Goal: Task Accomplishment & Management: Complete application form

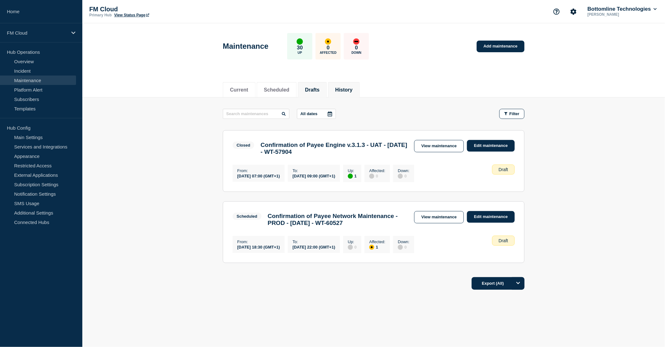
click at [351, 90] on button "History" at bounding box center [343, 90] width 17 height 6
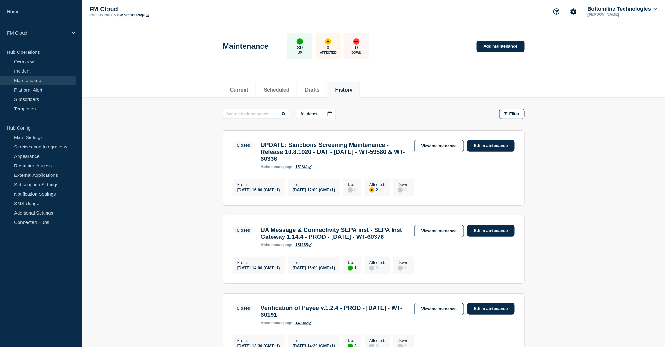
click at [249, 112] on input "text" at bounding box center [256, 114] width 67 height 10
type input "2.7.1"
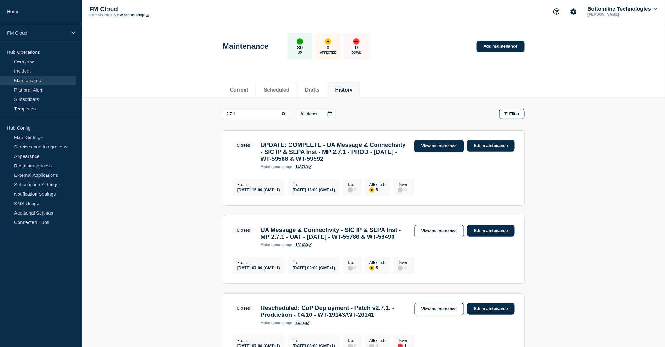
click at [431, 146] on link "View maintenance" at bounding box center [439, 146] width 50 height 12
click at [501, 45] on link "Add maintenance" at bounding box center [501, 47] width 48 height 12
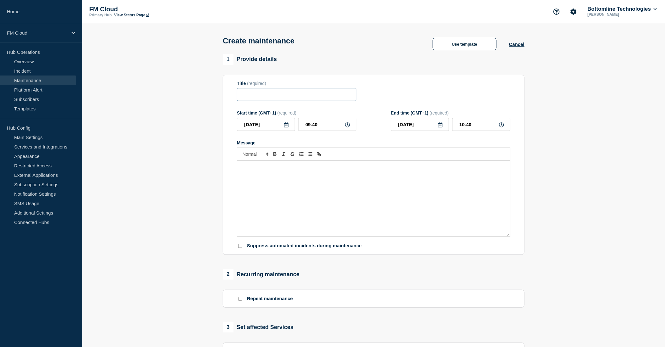
click at [267, 97] on input "Title" at bounding box center [296, 94] width 119 height 13
paste input "UA Message & Connectivity - SIC IP & SEPA Inst - MP 2.7.1 - PROD - 27/SEP/2025 …"
click at [273, 96] on input "UA Message & Connectivity - SIC IP & SEPA Inst - MP 2.7.1 - PROD - 27/SEP/2025 …" at bounding box center [296, 94] width 119 height 13
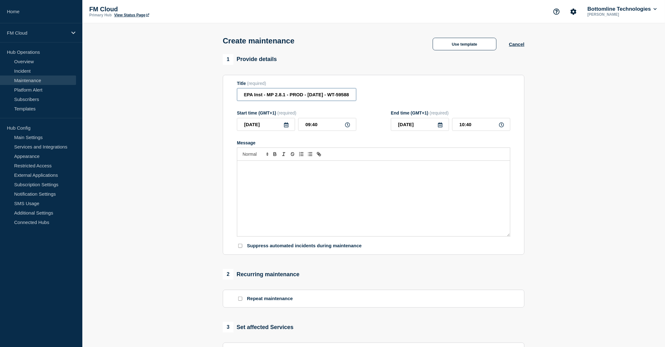
click at [294, 96] on input "UA Message & Connectivity - SIC IP & SEPA Inst - MP 2.8.1 - PROD - 27/SEP/2025 …" at bounding box center [296, 94] width 119 height 13
click at [317, 97] on input "UA Message & Connectivity - SIC IP & SEPA Inst - MP 2.8.1 - UAT - 27/SEP/2025 -…" at bounding box center [296, 94] width 119 height 13
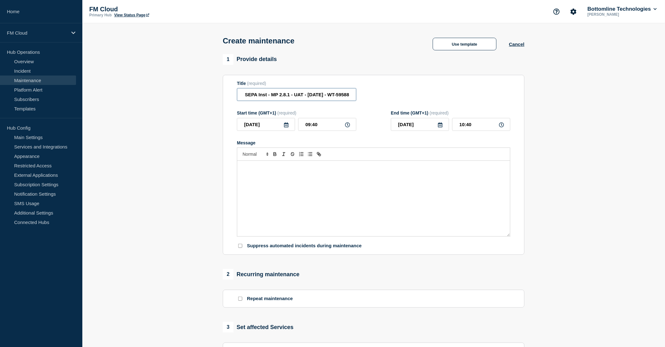
drag, startPoint x: 338, startPoint y: 96, endPoint x: 389, endPoint y: 102, distance: 51.0
click at [389, 101] on div "Title (required) UA Message & Connectivity - SIC IP & SEPA Inst - MP 2.8.1 - UA…" at bounding box center [374, 91] width 274 height 20
drag, startPoint x: 329, startPoint y: 94, endPoint x: 362, endPoint y: 94, distance: 33.0
click at [362, 94] on div "Title (required) UA Message & Connectivity - SIC IP & SEPA Inst - MP 2.8.1 - UA…" at bounding box center [374, 91] width 274 height 20
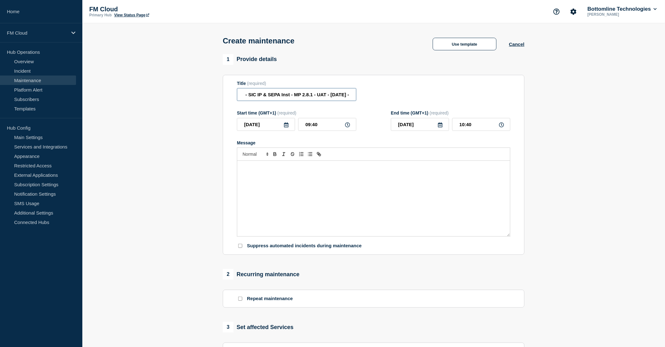
click at [352, 96] on input "UA Message & Connectivity - SIC IP & SEPA Inst - MP 2.8.1 - UAT - 21/OCT/2025 -" at bounding box center [296, 94] width 119 height 13
paste input "WT-58495"
type input "UA Message & Connectivity - SIC IP & SEPA Inst - MP 2.8.1 - UAT - 21/OCT/2025 -…"
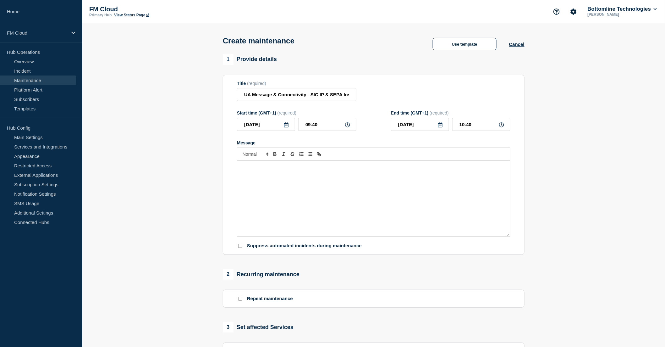
click at [277, 182] on div "Message" at bounding box center [373, 198] width 273 height 75
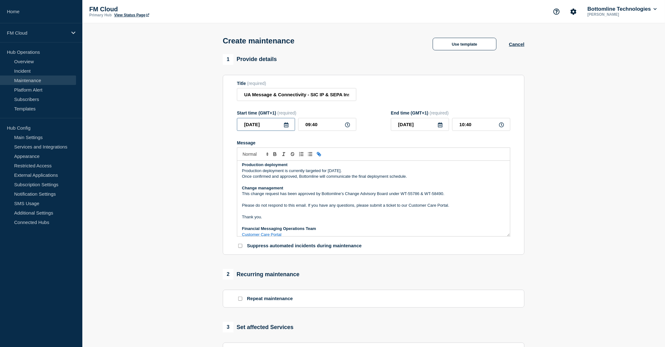
click at [287, 121] on input "2025-10-15" at bounding box center [266, 124] width 58 height 13
click at [287, 127] on icon at bounding box center [286, 124] width 5 height 5
click at [286, 127] on icon at bounding box center [286, 124] width 5 height 5
click at [265, 193] on div "21" at bounding box center [266, 193] width 9 height 9
type input "2025-10-21"
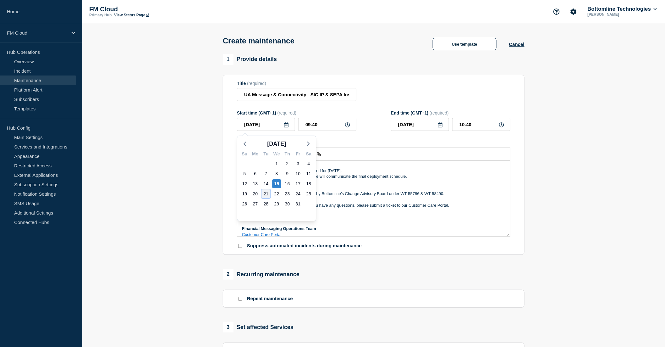
type input "2025-10-21"
drag, startPoint x: 330, startPoint y: 124, endPoint x: 296, endPoint y: 127, distance: 33.1
click at [296, 127] on div "2025-10-21 09:40" at bounding box center [296, 124] width 119 height 13
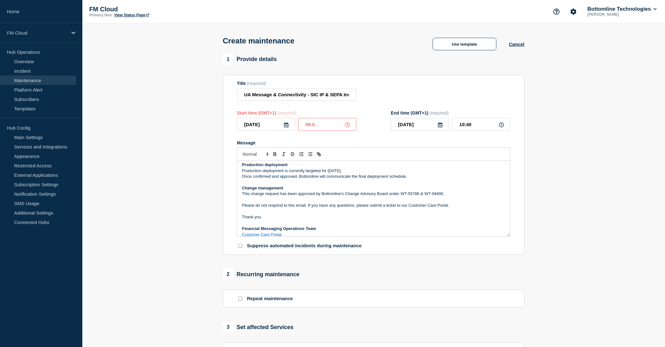
type input "08:00"
drag, startPoint x: 476, startPoint y: 125, endPoint x: 454, endPoint y: 125, distance: 21.4
click at [454, 125] on input "09:00" at bounding box center [481, 124] width 58 height 13
type input "10:00"
drag, startPoint x: 319, startPoint y: 126, endPoint x: 300, endPoint y: 127, distance: 18.6
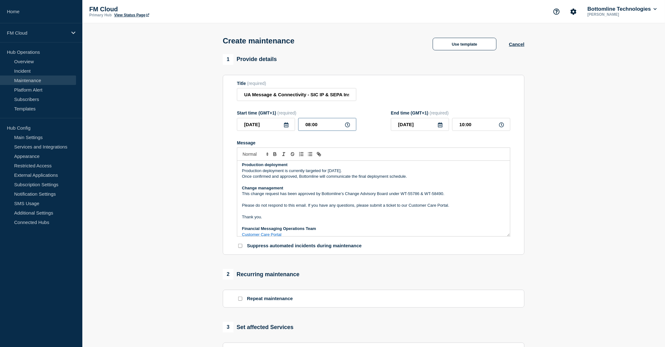
click at [300, 127] on input "08:00" at bounding box center [327, 124] width 58 height 13
type input "07:00"
type input "09:00"
click at [293, 184] on p "Message" at bounding box center [373, 183] width 263 height 6
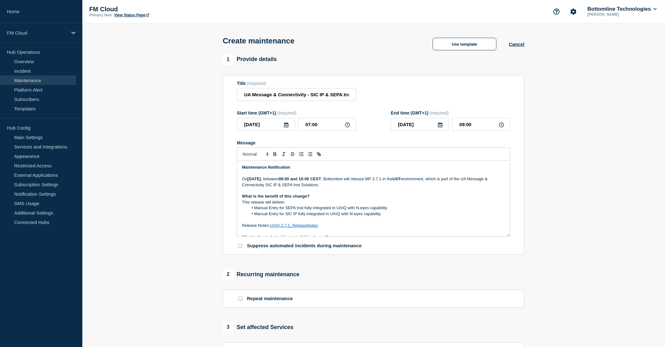
click at [258, 179] on strong "Thursday 04 September 2025" at bounding box center [254, 178] width 14 height 5
click at [261, 179] on strong "Tuesday 04 September 2025" at bounding box center [254, 178] width 14 height 5
click at [261, 180] on strong "Tuesday 21 September 2025" at bounding box center [254, 178] width 14 height 5
click at [425, 181] on p "On Tuesday 21 Octoberber 2025 , between 08:00 and 10:00 CEST , Bottomline will …" at bounding box center [373, 182] width 263 height 12
click at [368, 186] on p "On Tuesday 21 Octoberber 2025 , between 08:00 and 10:00 CEST , Bottomline will …" at bounding box center [373, 182] width 263 height 12
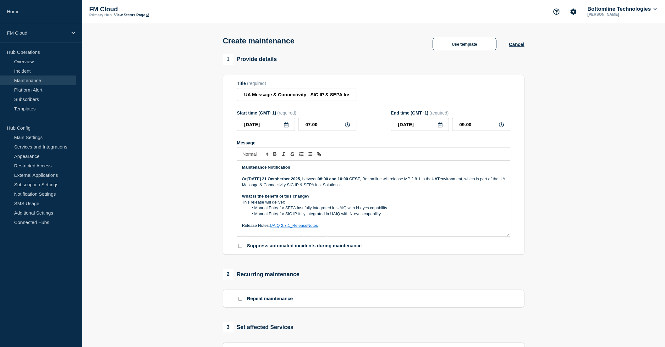
scroll to position [35, 0]
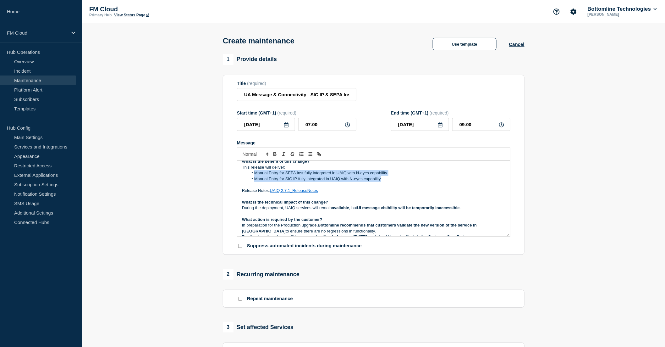
drag, startPoint x: 387, startPoint y: 180, endPoint x: 256, endPoint y: 174, distance: 131.2
click at [256, 174] on ol "Manual Entry for SEPA Inst fully integrated in UAIQ with N-eyes capability Manu…" at bounding box center [373, 176] width 263 height 12
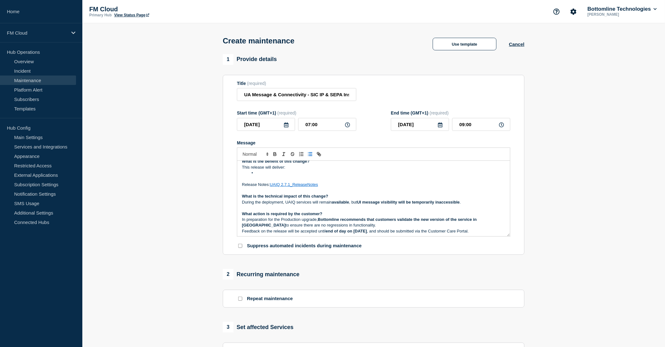
click at [338, 184] on p "Release Notes: UAIQ 2.7.1_ReleaseNotes" at bounding box center [373, 185] width 263 height 6
click at [35, 112] on link "Templates" at bounding box center [38, 108] width 76 height 9
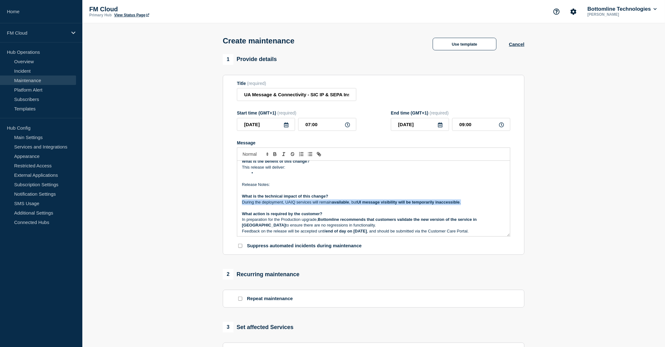
drag, startPoint x: 243, startPoint y: 203, endPoint x: 502, endPoint y: 206, distance: 259.7
click at [502, 206] on div "Maintenance Notification On Tuesday 21 Octoberber 2025 , between 08:00 and 10:0…" at bounding box center [373, 198] width 273 height 75
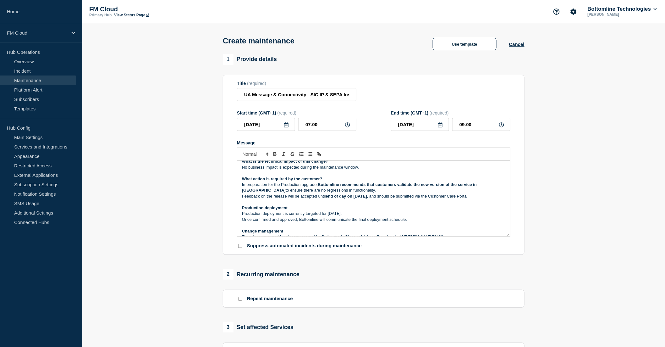
click at [330, 214] on p "Production deployment is currently targeted for Saturday 27th September." at bounding box center [373, 214] width 263 height 6
click at [379, 215] on p "Production deployment is currently targeted for Tuesday 11th October." at bounding box center [373, 214] width 263 height 6
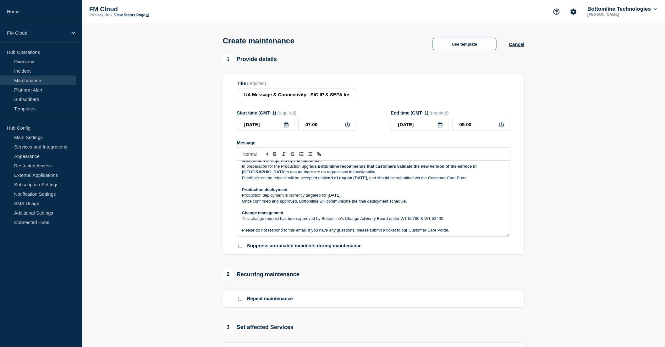
scroll to position [105, 0]
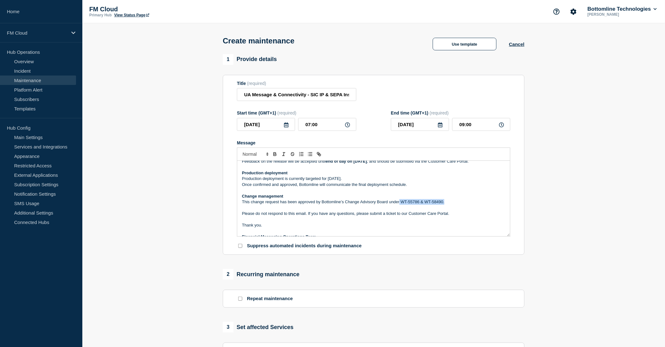
drag, startPoint x: 455, startPoint y: 200, endPoint x: 400, endPoint y: 203, distance: 55.4
click at [400, 203] on p "This change request has been approved by Bottomline’s Change Advisory Board und…" at bounding box center [373, 202] width 263 height 6
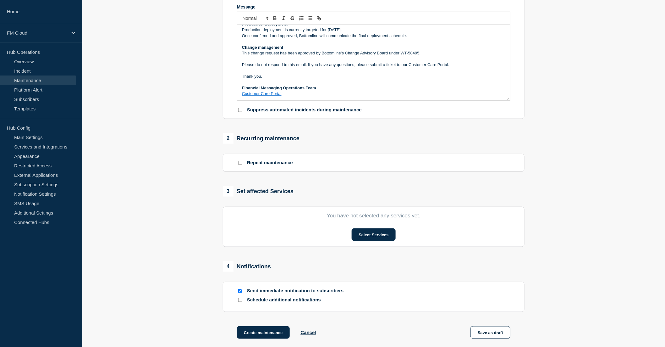
scroll to position [140, 0]
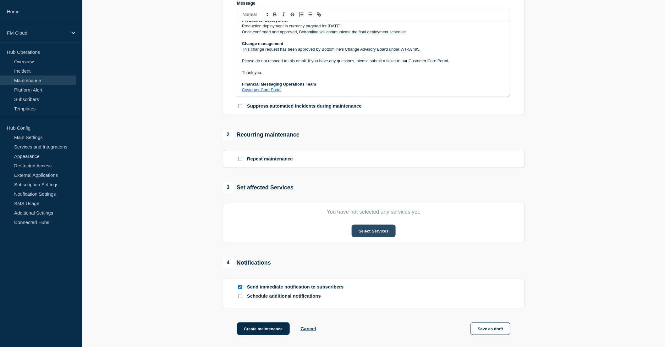
click at [374, 230] on button "Select Services" at bounding box center [374, 230] width 44 height 13
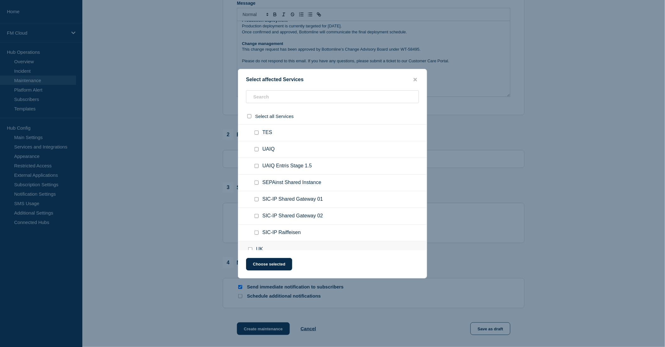
scroll to position [279, 0]
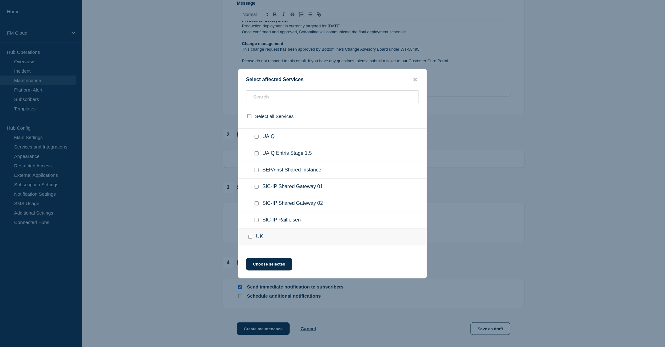
click at [256, 168] on input "SEPAinst Shared Instance checkbox" at bounding box center [257, 170] width 4 height 4
checkbox input "true"
click at [256, 185] on input "SIC-IP Shared Gateway 01 checkbox" at bounding box center [257, 187] width 4 height 4
checkbox input "true"
click at [257, 201] on input "SIC-IP Shared Gateway 02 checkbox" at bounding box center [257, 203] width 4 height 4
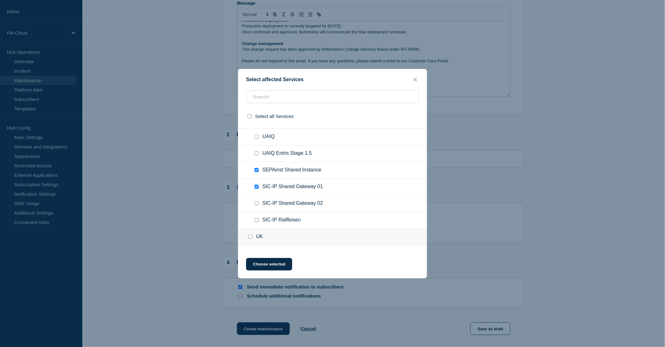
checkbox input "true"
click at [258, 218] on input "SIC-IP Raiffeisen checkbox" at bounding box center [257, 220] width 4 height 4
checkbox input "true"
click at [269, 267] on button "Choose selected" at bounding box center [269, 264] width 46 height 13
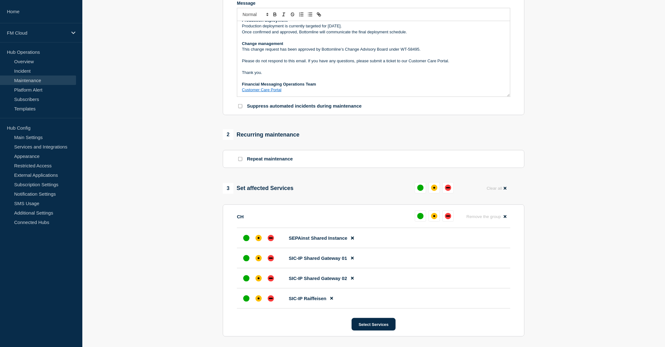
drag, startPoint x: 423, startPoint y: 191, endPoint x: 417, endPoint y: 197, distance: 8.9
click at [422, 191] on div "up" at bounding box center [421, 188] width 6 height 6
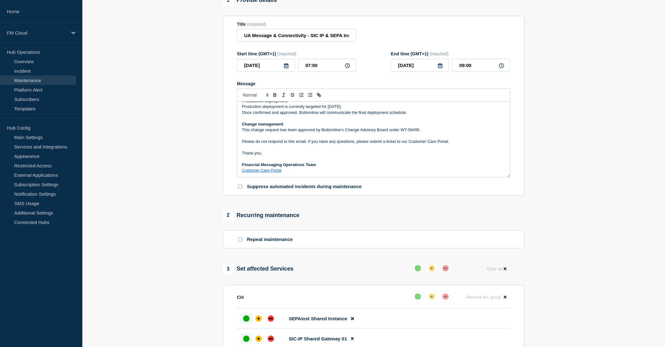
scroll to position [35, 0]
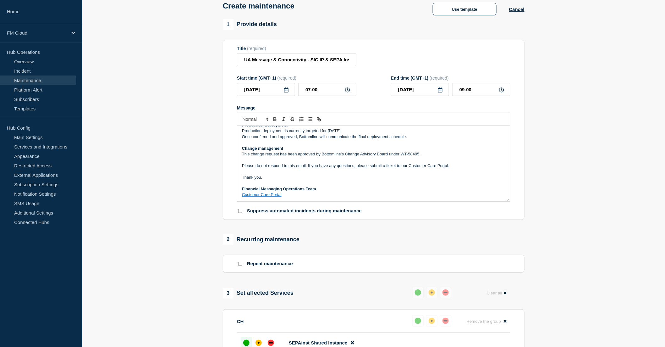
click at [430, 161] on p "Message" at bounding box center [373, 160] width 263 height 6
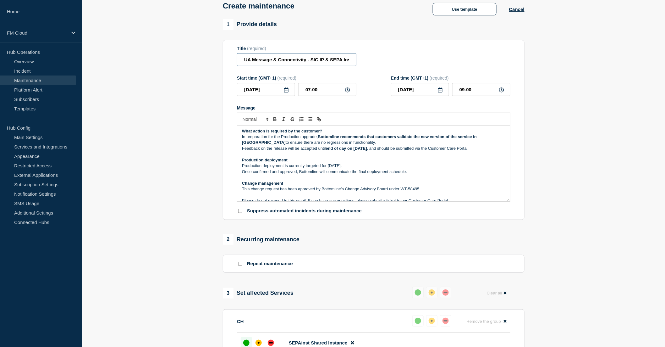
scroll to position [0, 98]
drag, startPoint x: 320, startPoint y: 59, endPoint x: 366, endPoint y: 59, distance: 46.2
click at [366, 59] on div "Title (required) UA Message & Connectivity - SIC IP & SEPA Inst - MP 2.8.1 - UA…" at bounding box center [374, 56] width 274 height 20
click at [394, 174] on p "Once confirmed and approved, Bottomline will communicate the final deployment s…" at bounding box center [373, 172] width 263 height 6
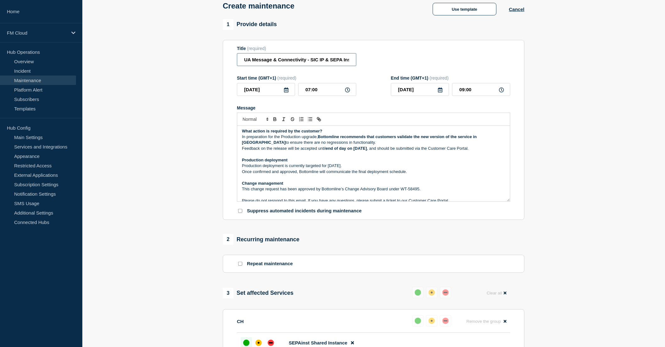
scroll to position [0, 98]
drag, startPoint x: 319, startPoint y: 61, endPoint x: 368, endPoint y: 57, distance: 49.5
click at [368, 57] on div "Title (required) UA Message & Connectivity - SIC IP & SEPA Inst - MP 2.8.1 - UA…" at bounding box center [374, 56] width 274 height 20
click at [313, 60] on input "UA Message & Connectivity - SIC IP & SEPA Inst - MP 2.8.1 - UAT - 21/OCT/2025 -…" at bounding box center [296, 59] width 119 height 13
click at [264, 61] on input "UA Message & Connectivity - SIC IP & SEPA Inst - MP 2.8.1 - UAT - 21/OCT/2025 -…" at bounding box center [296, 59] width 119 height 13
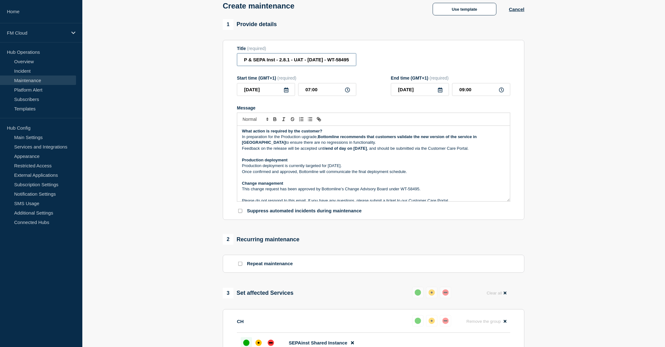
scroll to position [0, 90]
type input "UA Message & Connectivity - SIC IP & SEPA Inst - 2.8.1 - UAT - 21/OCT/2025 - WT…"
click at [296, 157] on p "Message" at bounding box center [373, 154] width 263 height 6
click at [361, 149] on strong "end of day on September 19, 2025" at bounding box center [346, 148] width 41 height 5
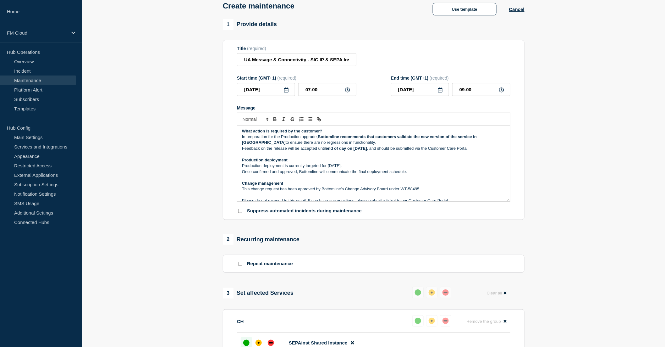
click at [361, 149] on strong "end of day on September 19, 2025" at bounding box center [346, 148] width 41 height 5
click at [429, 153] on p "Message" at bounding box center [373, 154] width 263 height 6
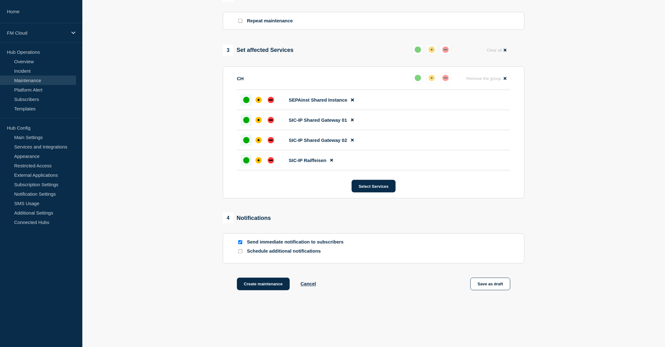
scroll to position [296, 0]
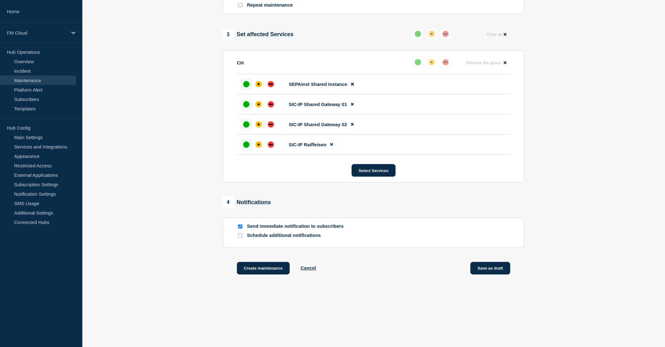
click at [494, 268] on button "Save as draft" at bounding box center [491, 268] width 40 height 13
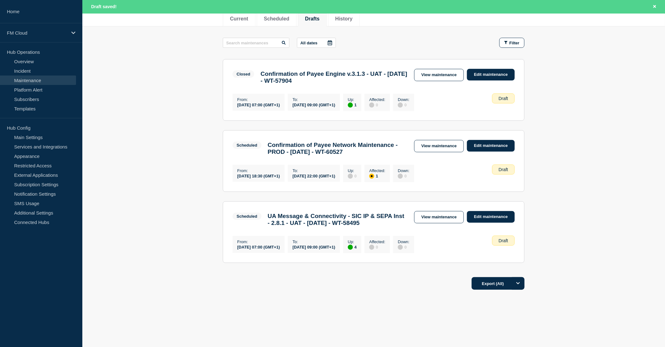
scroll to position [105, 0]
click at [444, 214] on link "View maintenance" at bounding box center [439, 217] width 50 height 12
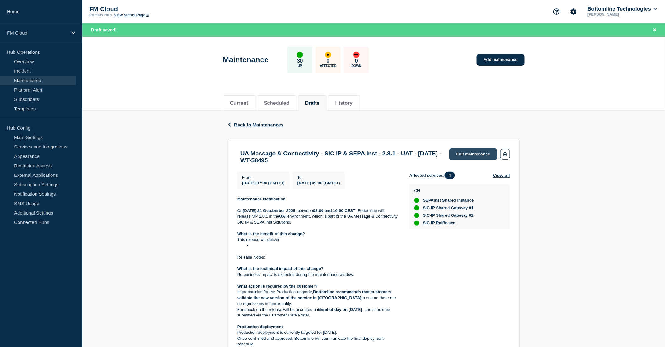
click at [471, 152] on link "Edit maintenance" at bounding box center [474, 154] width 48 height 12
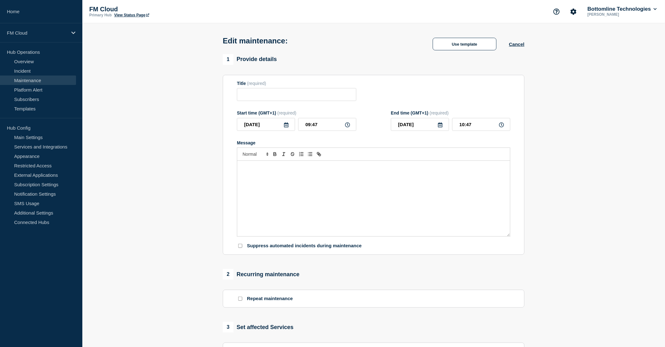
type input "UA Message & Connectivity - SIC IP & SEPA Inst - 2.8.1 - UAT - 21/OCT/2025 - WT…"
type input "2025-10-21"
type input "07:00"
type input "2025-10-21"
type input "09:00"
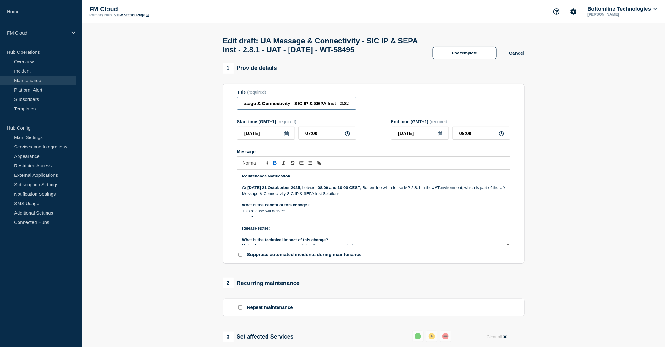
scroll to position [0, 47]
drag, startPoint x: 330, startPoint y: 115, endPoint x: 345, endPoint y: 115, distance: 14.1
click at [345, 110] on input "UA Message & Connectivity - SIC IP & SEPA Inst - 2.8.1 - UAT - 21/OCT/2025 - WT…" at bounding box center [296, 103] width 119 height 13
click at [322, 110] on input "UA Message & Connectivity - SIC IP & SEPA Inst - 2.8.1 - UAT - 21/OCT/2025 - WT…" at bounding box center [296, 103] width 119 height 13
type input "UA Message & Connectivity - SIC IP & SEPA Inst - 2.8.1 Stack - UAT - 21/OCT/202…"
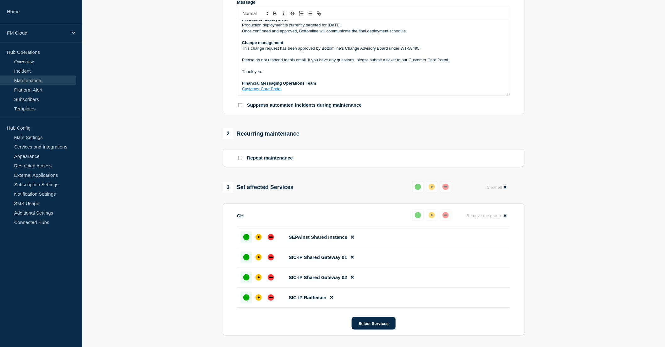
scroll to position [279, 0]
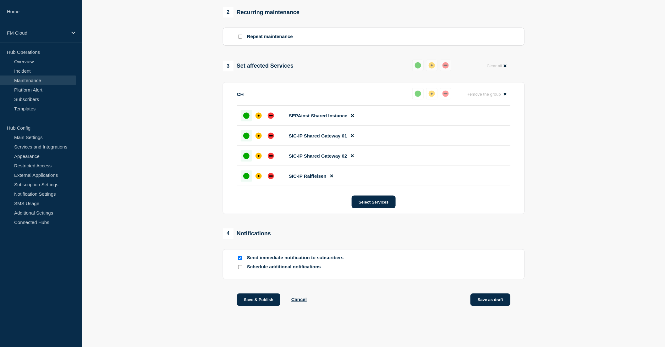
click at [490, 306] on button "Save as draft" at bounding box center [491, 299] width 40 height 13
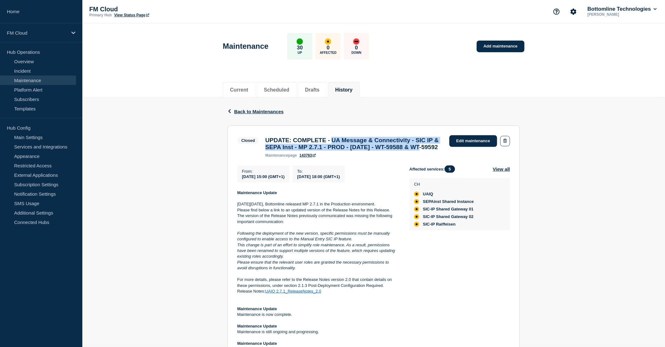
drag, startPoint x: 340, startPoint y: 140, endPoint x: 297, endPoint y: 158, distance: 46.5
click at [297, 151] on h3 "UPDATE: COMPLETE - UA Message & Connectivity - SIC IP & SEPA Inst - MP 2.7.1 - …" at bounding box center [354, 144] width 178 height 14
copy h3 "UA Message & Connectivity - SIC IP & SEPA Inst - MP 2.7.1 - PROD - 27/SEP/2025 …"
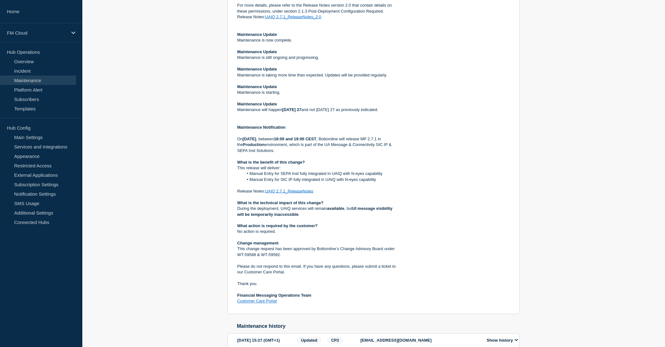
scroll to position [279, 0]
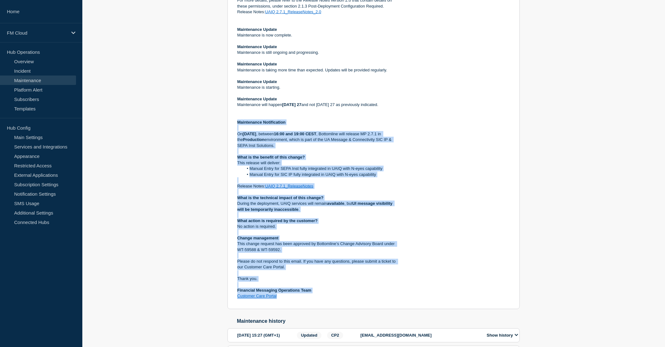
drag, startPoint x: 238, startPoint y: 139, endPoint x: 297, endPoint y: 315, distance: 185.4
click at [297, 299] on div "Maintenance Update On Saturday 27 September 2025, Bottomline released MP 2.7.1 …" at bounding box center [318, 105] width 162 height 389
copy div "Maintenance Notification On Saturday 27 September 2025 , between 16:00 and 19:0…"
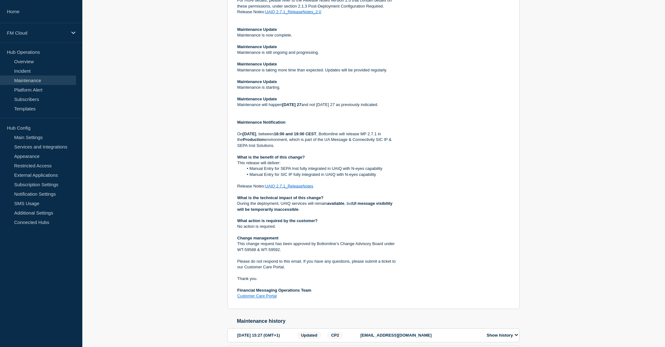
click at [514, 111] on section "Closed UPDATE: COMPLETE - UA Message & Connectivity - SIC IP & SEPA Inst - MP 2…" at bounding box center [374, 77] width 292 height 463
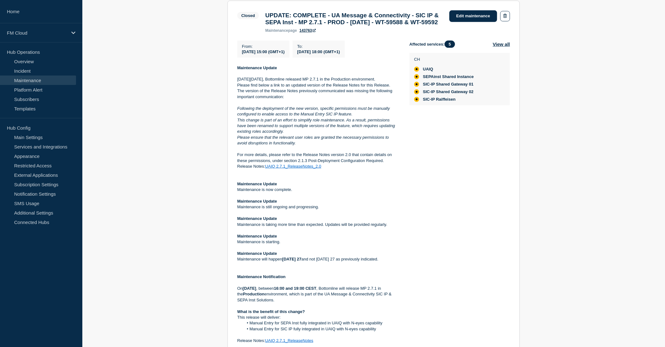
scroll to position [105, 0]
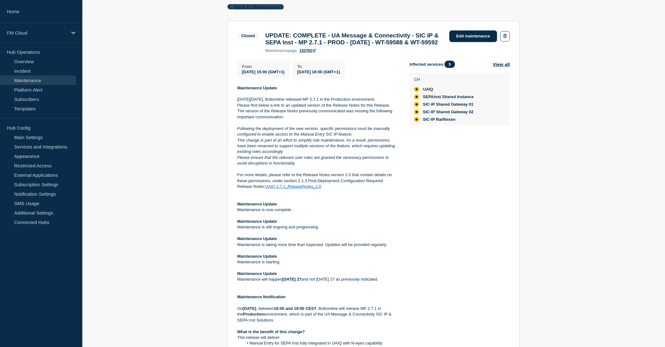
click at [255, 5] on span "Back to Maintenances" at bounding box center [259, 6] width 50 height 5
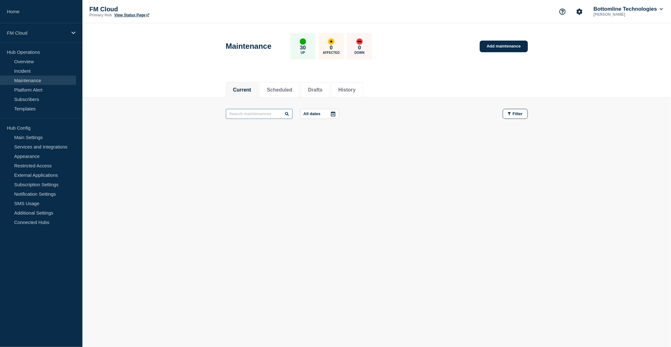
click at [255, 112] on input "text" at bounding box center [259, 114] width 67 height 10
click at [355, 90] on button "History" at bounding box center [346, 90] width 17 height 6
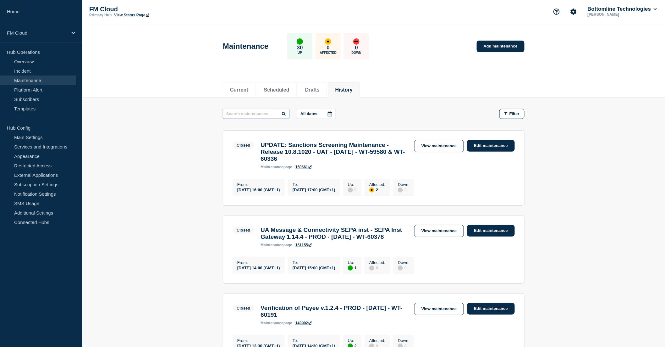
click at [274, 114] on input "text" at bounding box center [256, 114] width 67 height 10
type input "2.7.1"
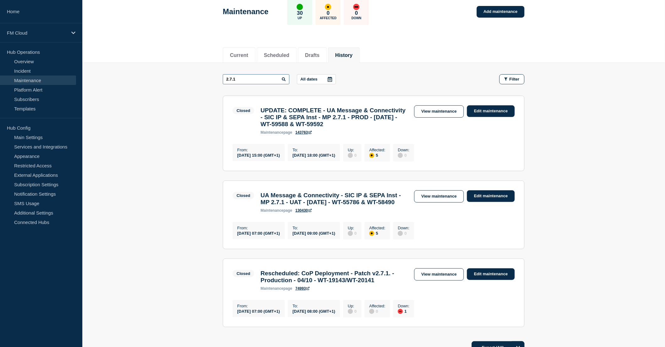
scroll to position [35, 0]
click at [432, 198] on link "View maintenance" at bounding box center [439, 196] width 50 height 12
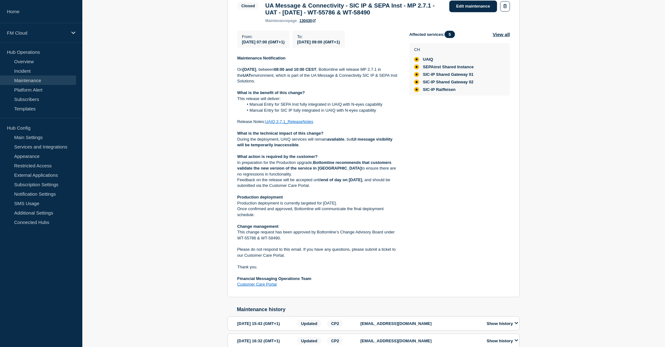
scroll to position [140, 0]
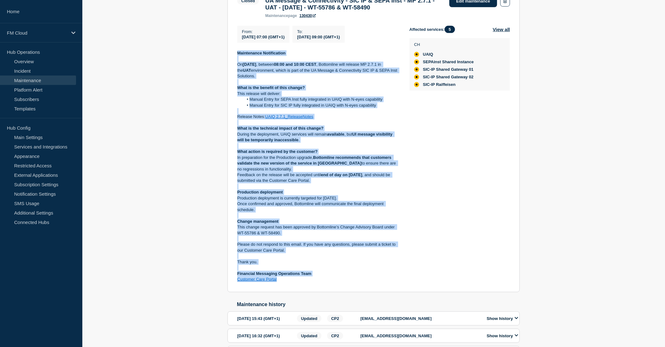
drag, startPoint x: 238, startPoint y: 57, endPoint x: 300, endPoint y: 284, distance: 235.7
click at [300, 282] on div "Maintenance Notification On Thursday 04 September 2025 , between 08:00 and 10:0…" at bounding box center [318, 166] width 162 height 232
copy div "Maintenance Notification On Thursday 04 September 2025 , between 08:00 and 10:0…"
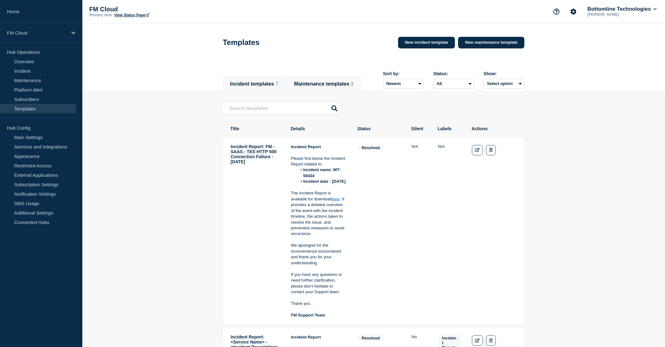
click at [324, 89] on li "Maintenance templates 3" at bounding box center [324, 83] width 74 height 15
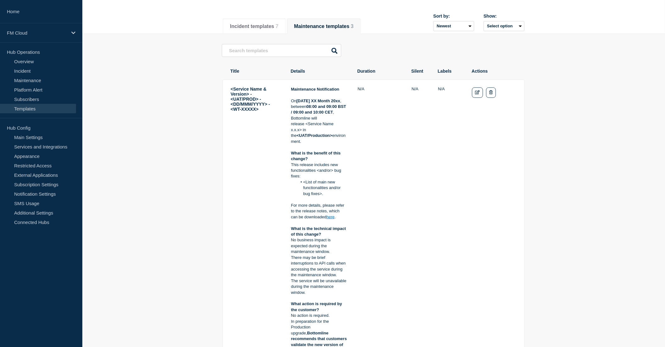
scroll to position [70, 0]
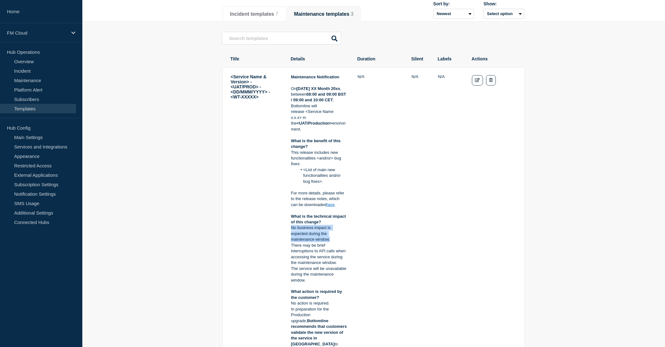
drag, startPoint x: 291, startPoint y: 228, endPoint x: 334, endPoint y: 238, distance: 44.5
click at [334, 238] on p "No business impact is expected during the maintenance window." at bounding box center [319, 233] width 56 height 17
copy p "No business impact is expected during the maintenance window."
